Goal: Information Seeking & Learning: Learn about a topic

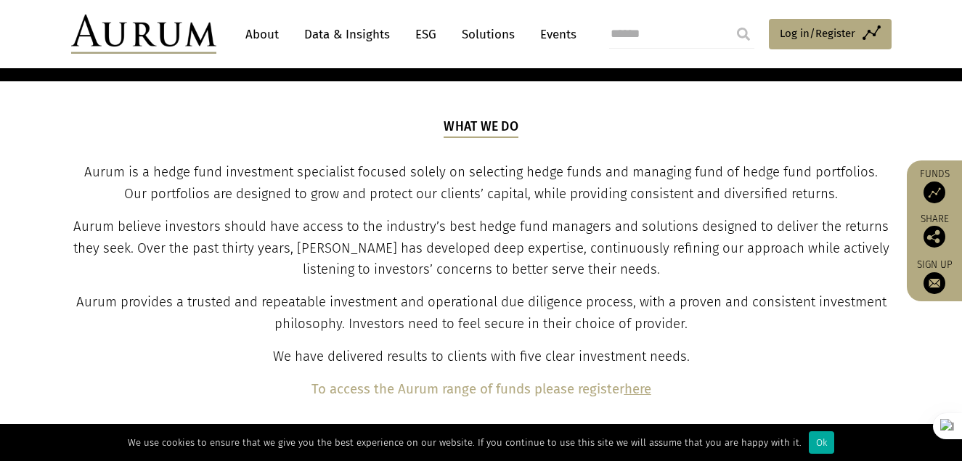
scroll to position [481, 0]
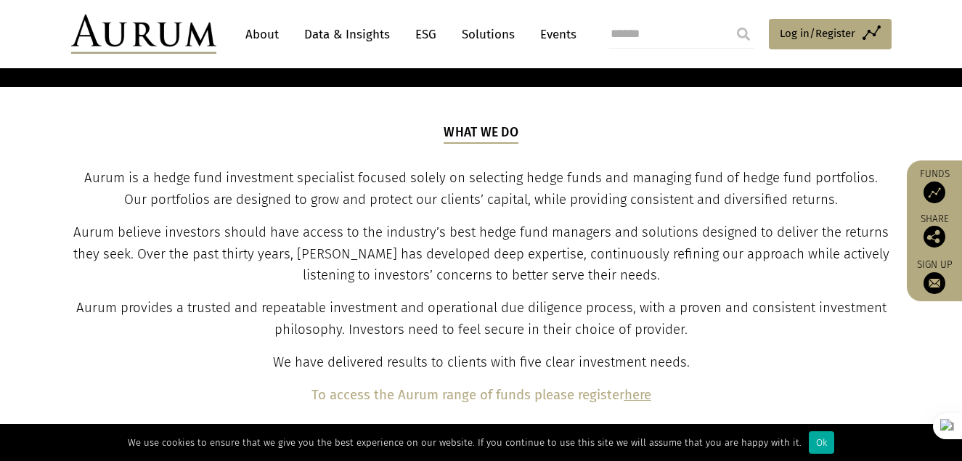
click at [262, 37] on link "About" at bounding box center [262, 34] width 48 height 27
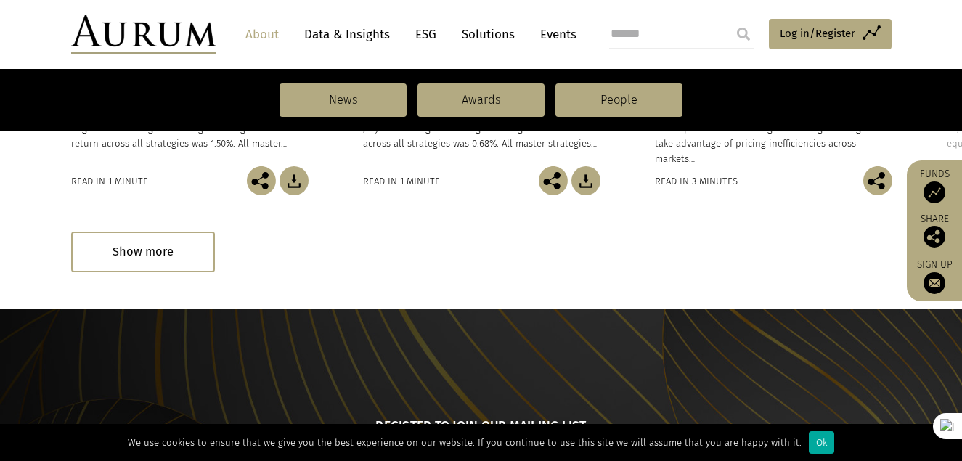
scroll to position [1234, 0]
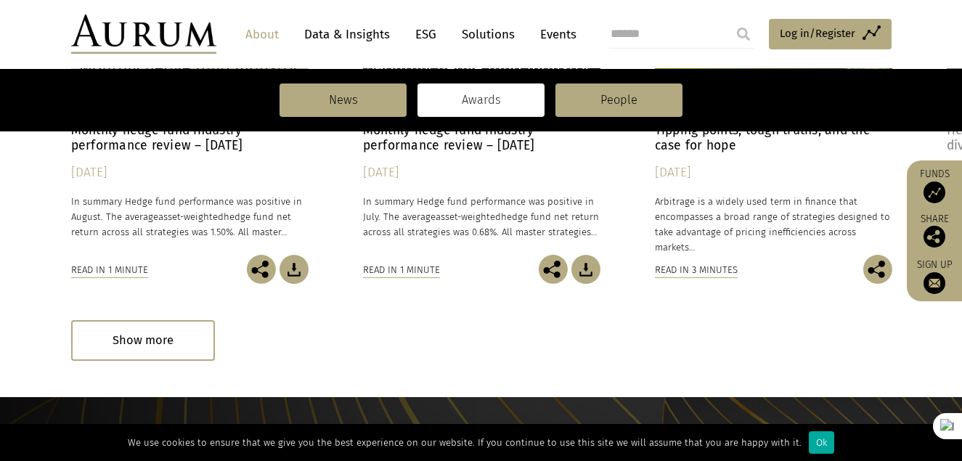
click at [507, 105] on link "Awards" at bounding box center [480, 99] width 127 height 33
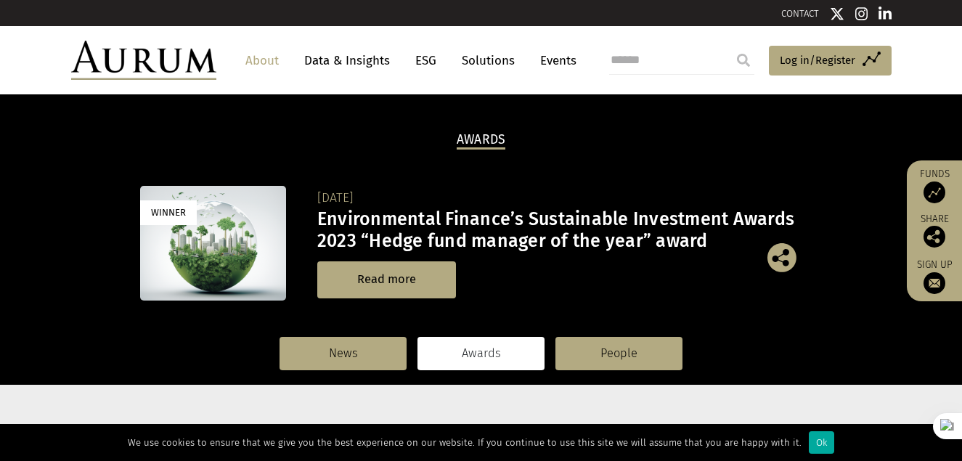
click at [348, 68] on link "Data & Insights" at bounding box center [347, 60] width 100 height 27
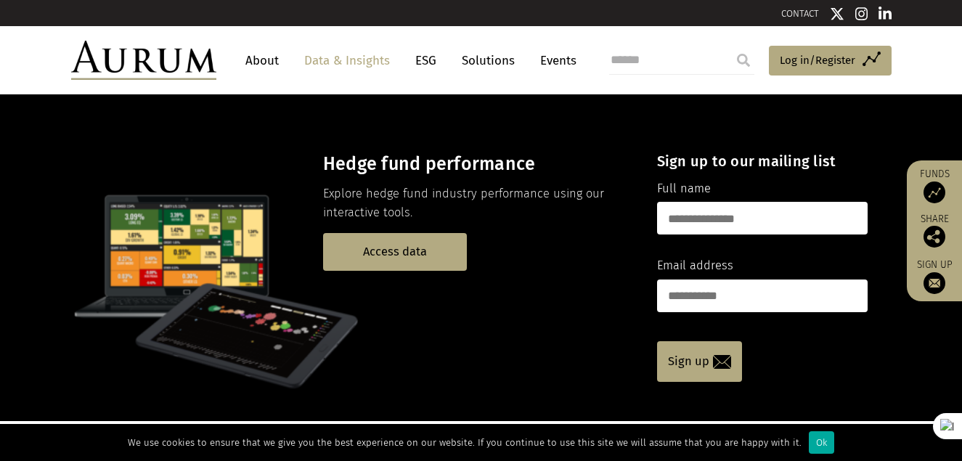
click at [269, 66] on link "About" at bounding box center [262, 60] width 48 height 27
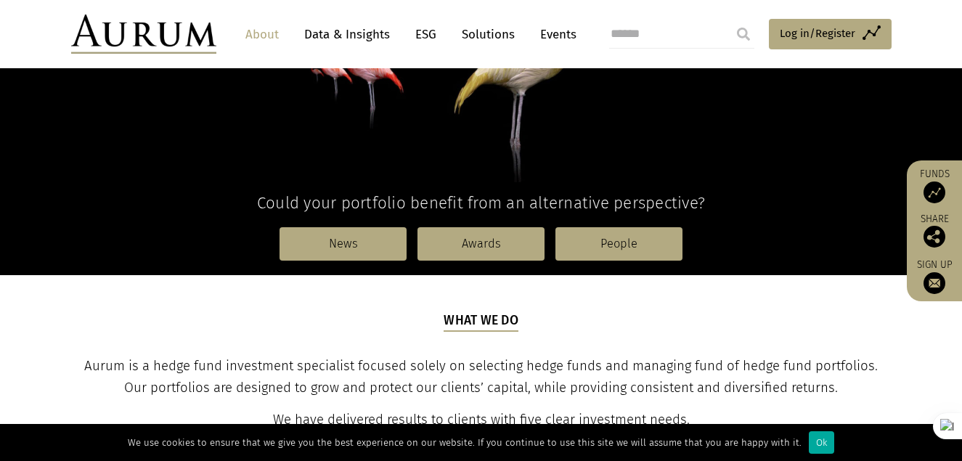
scroll to position [290, 0]
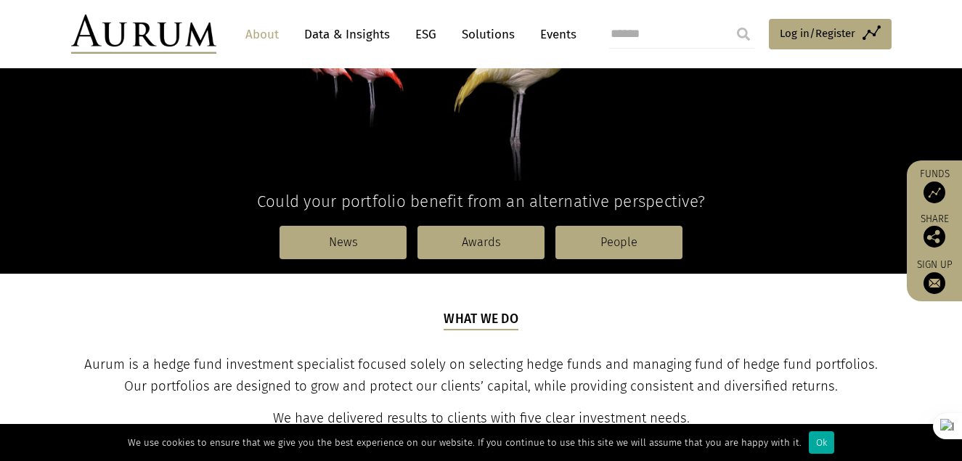
click at [509, 36] on link "Solutions" at bounding box center [488, 34] width 68 height 27
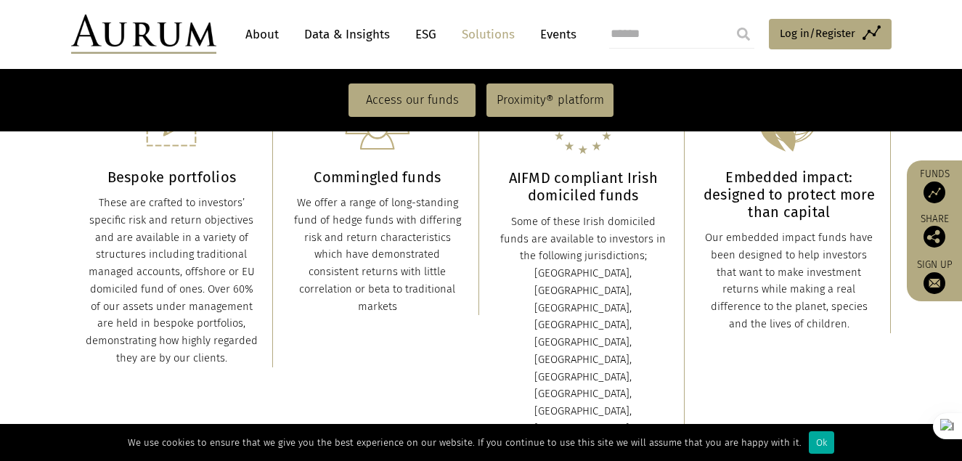
scroll to position [508, 0]
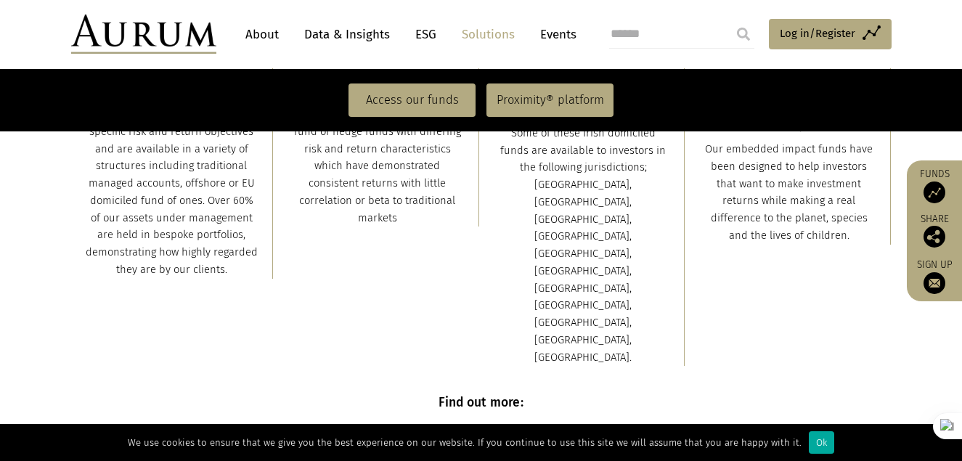
click at [244, 40] on link "About" at bounding box center [262, 34] width 48 height 27
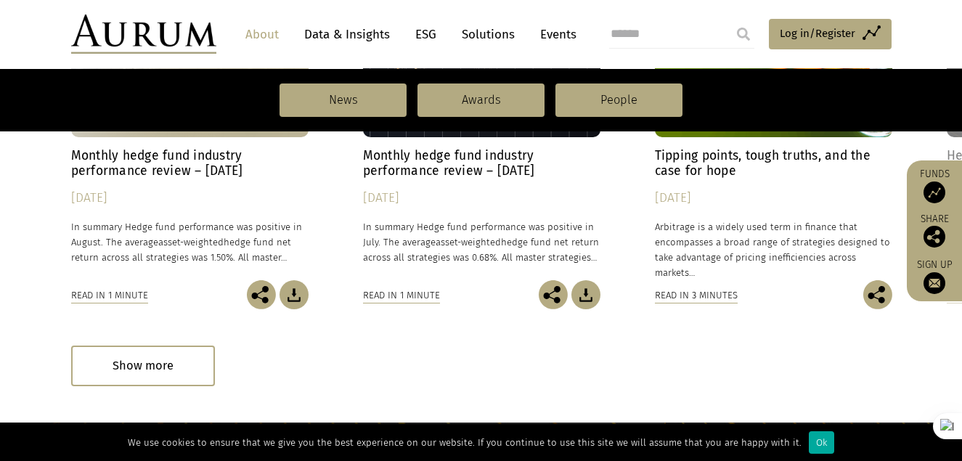
scroll to position [1234, 0]
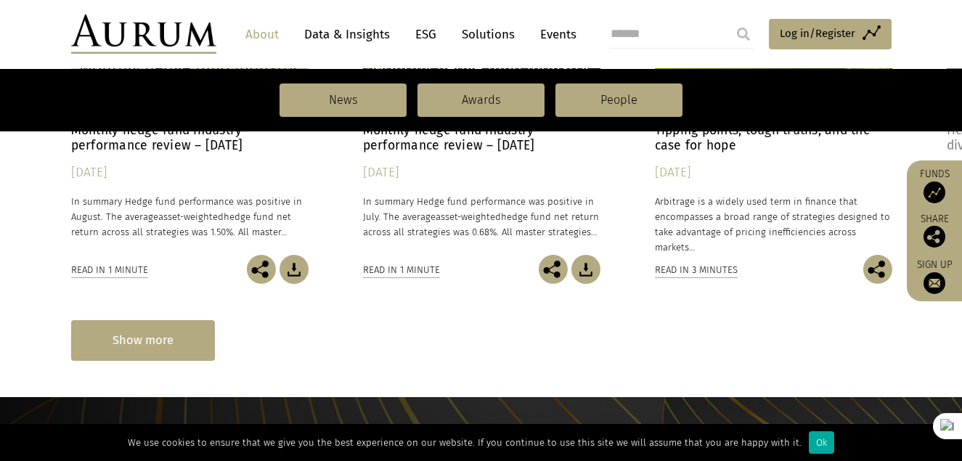
click at [198, 343] on div "Show more" at bounding box center [143, 340] width 144 height 40
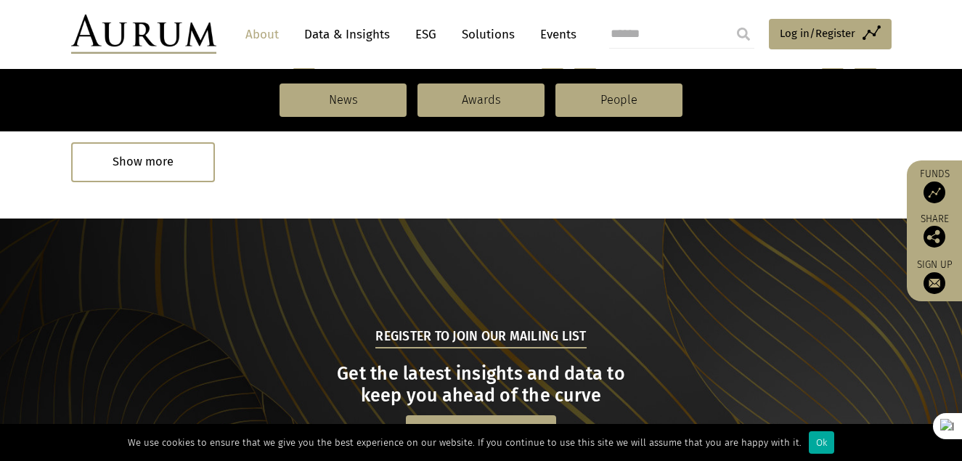
scroll to position [2379, 0]
